Goal: Obtain resource: Download file/media

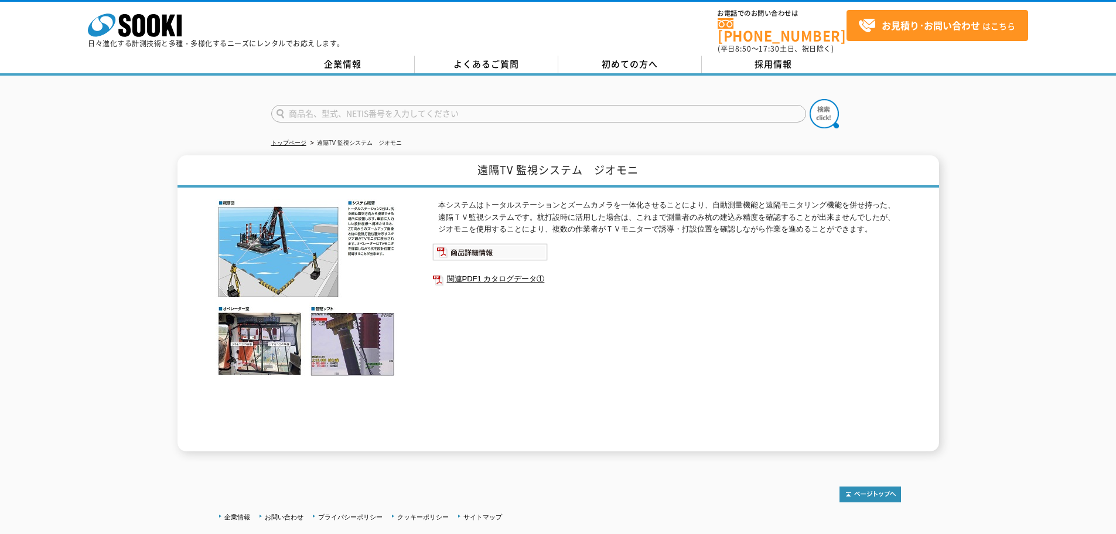
click at [493, 271] on link "関連PDF1 カタログデータ①" at bounding box center [666, 278] width 469 height 15
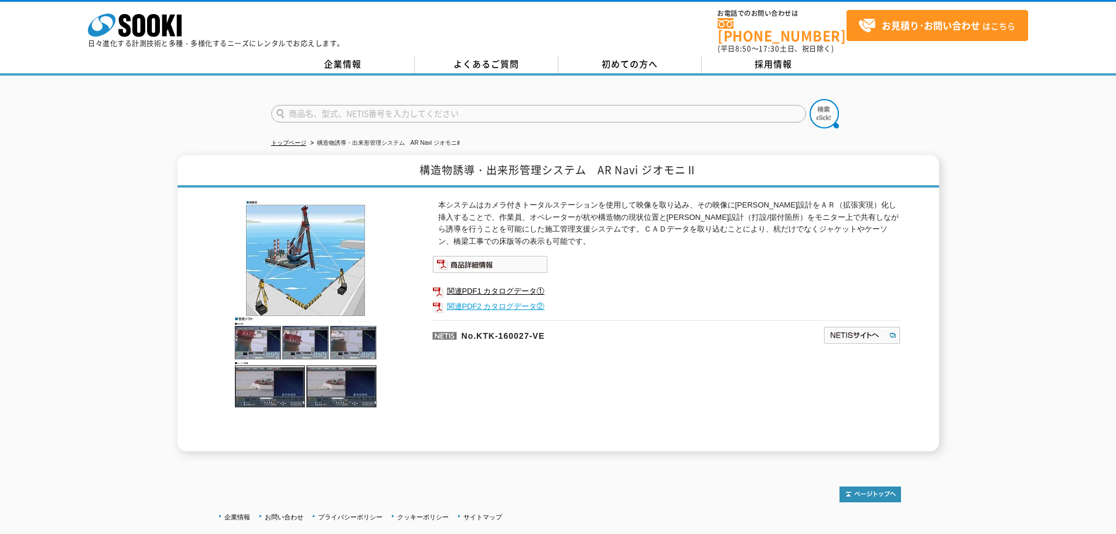
click at [514, 299] on link "関連PDF2 カタログデータ②" at bounding box center [666, 306] width 469 height 15
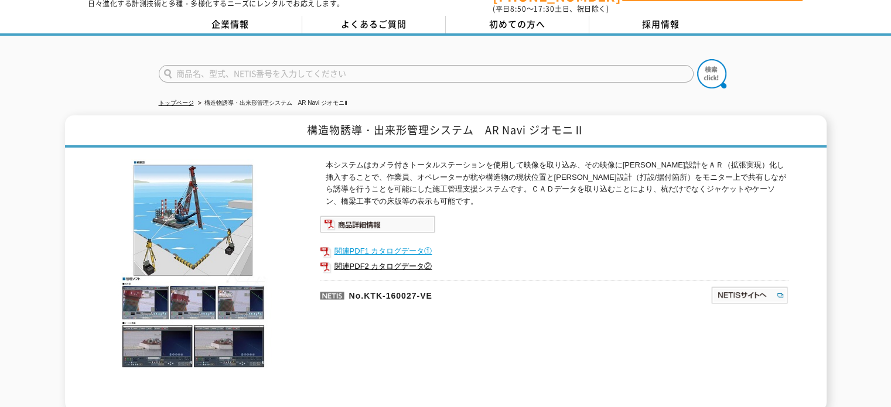
scroll to position [59, 0]
